Goal: Browse casually

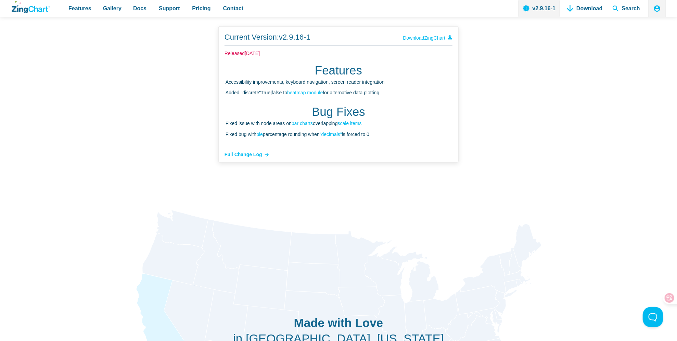
click at [21, 11] on icon "ZingChart Logo. Click to return to the homepage" at bounding box center [31, 7] width 39 height 13
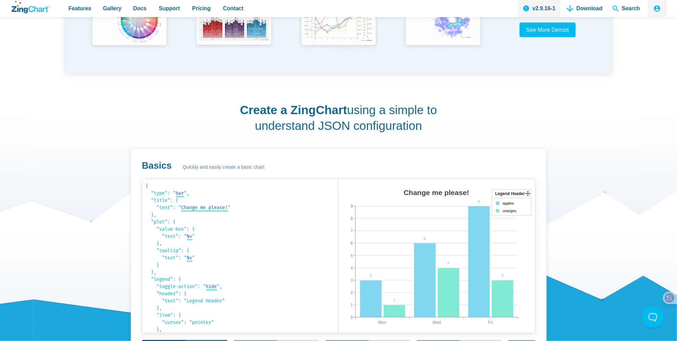
scroll to position [410, 0]
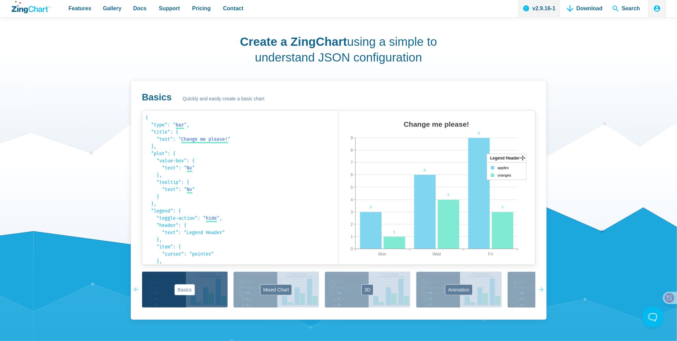
drag, startPoint x: 526, startPoint y: 125, endPoint x: 515, endPoint y: 159, distance: 36.3
click at [279, 291] on button "Mixed Chart" at bounding box center [276, 290] width 86 height 36
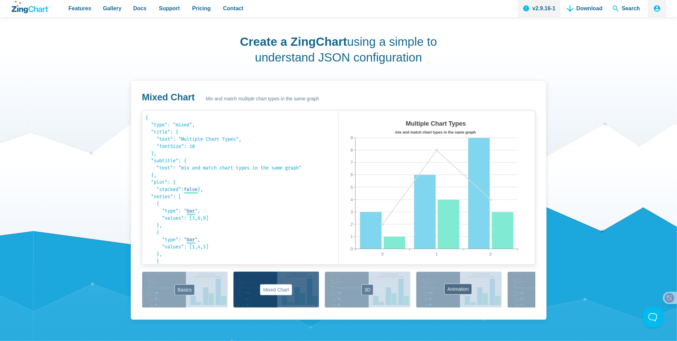
click at [462, 290] on button "Animation" at bounding box center [459, 290] width 86 height 36
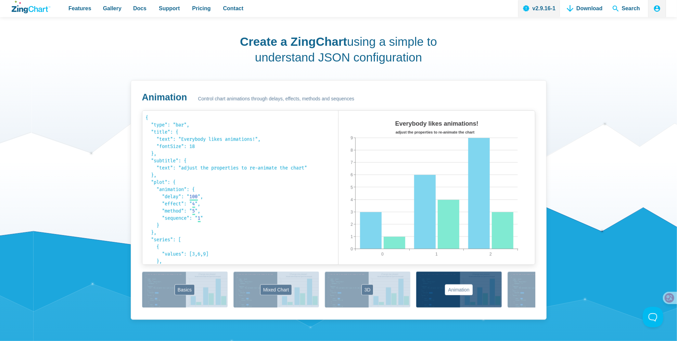
click at [515, 296] on button "Labels" at bounding box center [550, 290] width 86 height 36
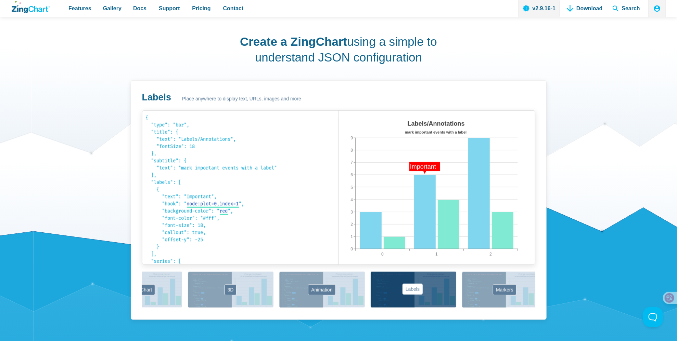
scroll to position [0, 331]
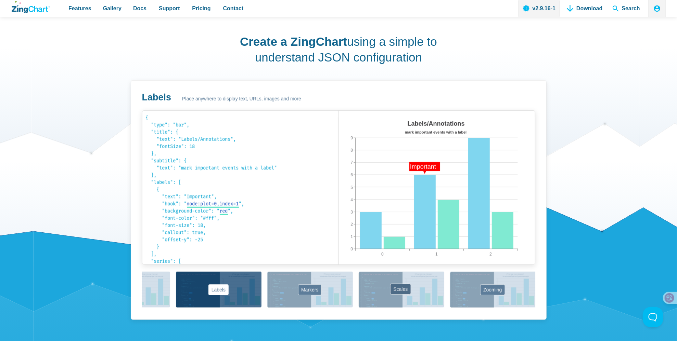
click at [396, 286] on button "Scales" at bounding box center [401, 290] width 86 height 36
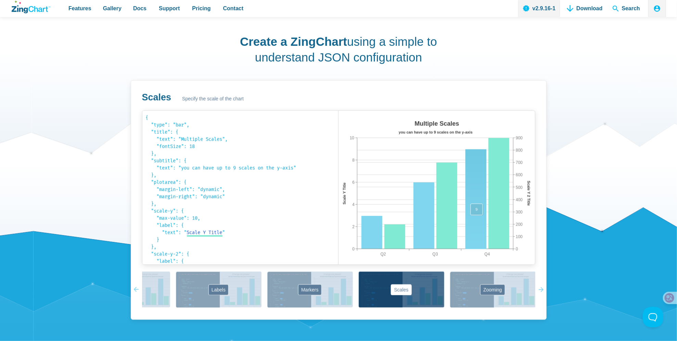
drag, startPoint x: 483, startPoint y: 218, endPoint x: 471, endPoint y: 227, distance: 15.0
click at [338, 272] on area "App Content" at bounding box center [338, 272] width 0 height 0
click at [475, 283] on button "Zooming" at bounding box center [493, 290] width 86 height 36
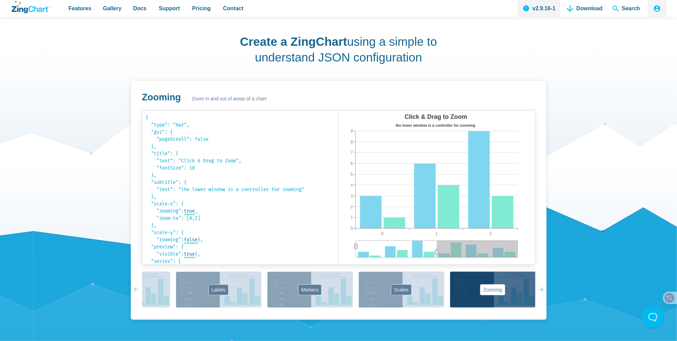
drag, startPoint x: 457, startPoint y: 253, endPoint x: 437, endPoint y: 250, distance: 20.1
click at [439, 251] on div "Click & Drag to Zoom the lower window is a controller for zooming 0 2 1 0 9 1 2…" at bounding box center [436, 188] width 196 height 154
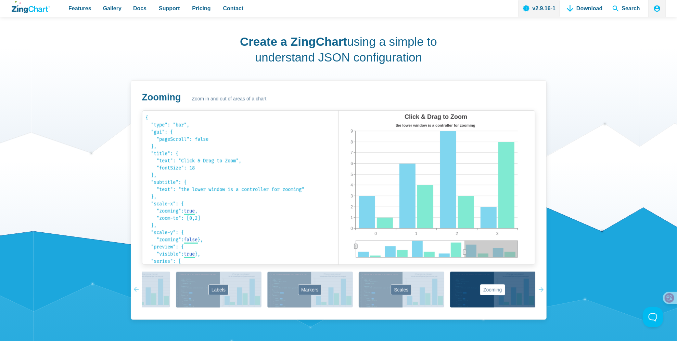
drag, startPoint x: 436, startPoint y: 250, endPoint x: 463, endPoint y: 250, distance: 27.0
click at [463, 250] on icon "App Content" at bounding box center [464, 252] width 3 height 5
click at [486, 290] on button "Zooming" at bounding box center [493, 290] width 86 height 36
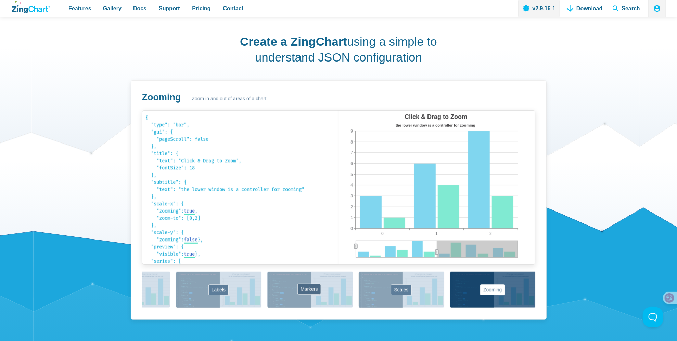
click at [296, 286] on button "Markers" at bounding box center [310, 290] width 86 height 36
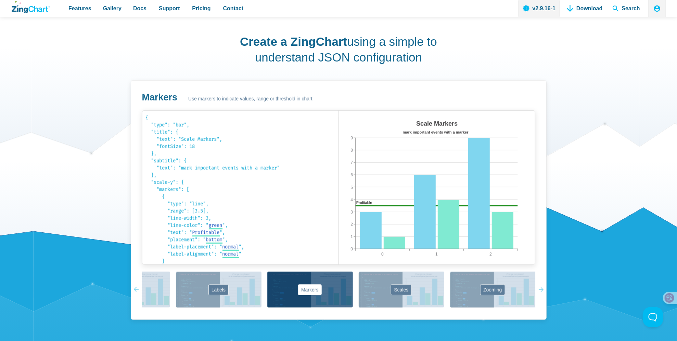
click at [407, 208] on img "App Content" at bounding box center [416, 195] width 157 height 154
drag, startPoint x: 366, startPoint y: 205, endPoint x: 368, endPoint y: 214, distance: 9.5
click at [338, 272] on map "App Content" at bounding box center [338, 272] width 0 height 0
drag, startPoint x: 453, startPoint y: 234, endPoint x: 462, endPoint y: 241, distance: 11.9
click at [338, 272] on area "App Content" at bounding box center [338, 272] width 0 height 0
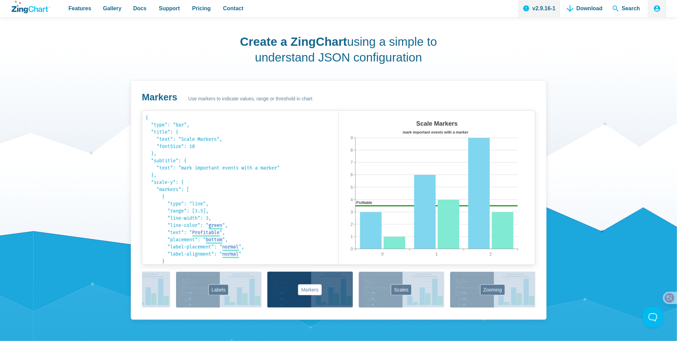
click at [539, 288] on icon "App Content" at bounding box center [539, 290] width 5 height 5
click at [539, 293] on icon "App Content" at bounding box center [538, 290] width 5 height 36
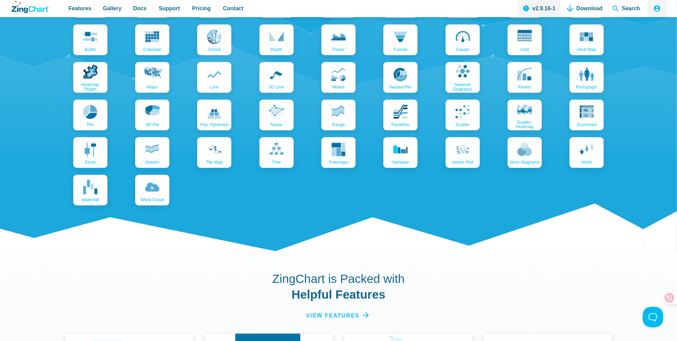
scroll to position [752, 0]
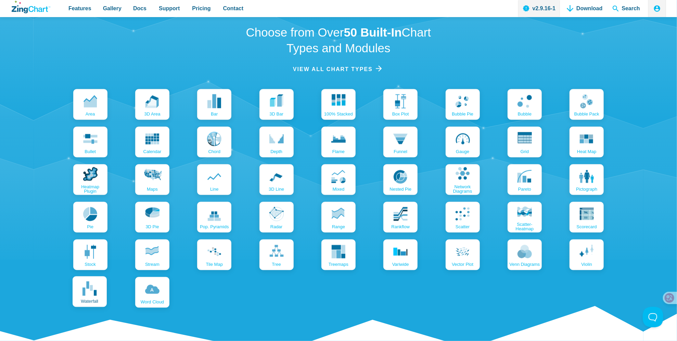
click at [95, 292] on use "App Content" at bounding box center [89, 289] width 14 height 14
